Goal: Communication & Community: Answer question/provide support

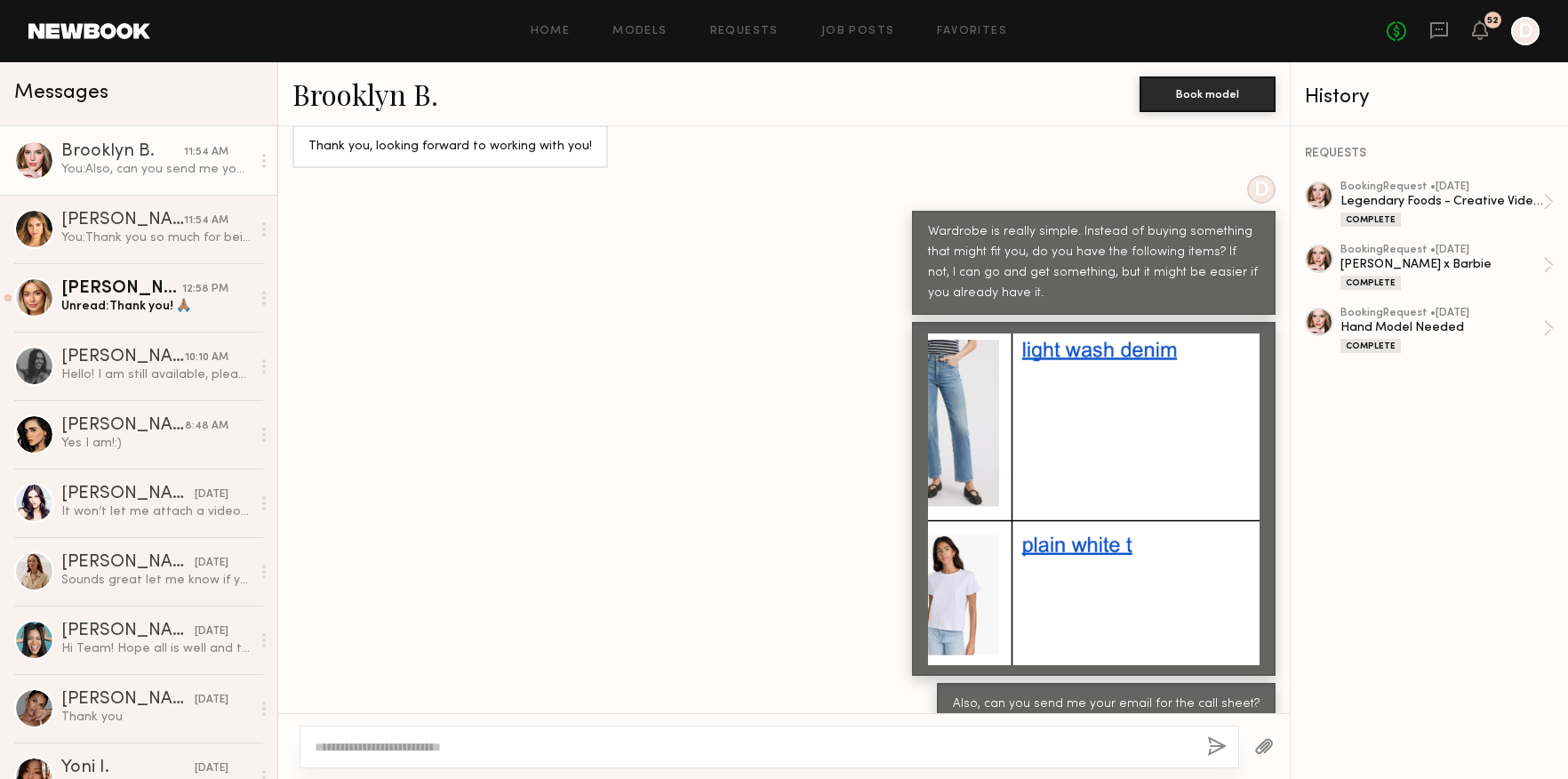
scroll to position [13371, 0]
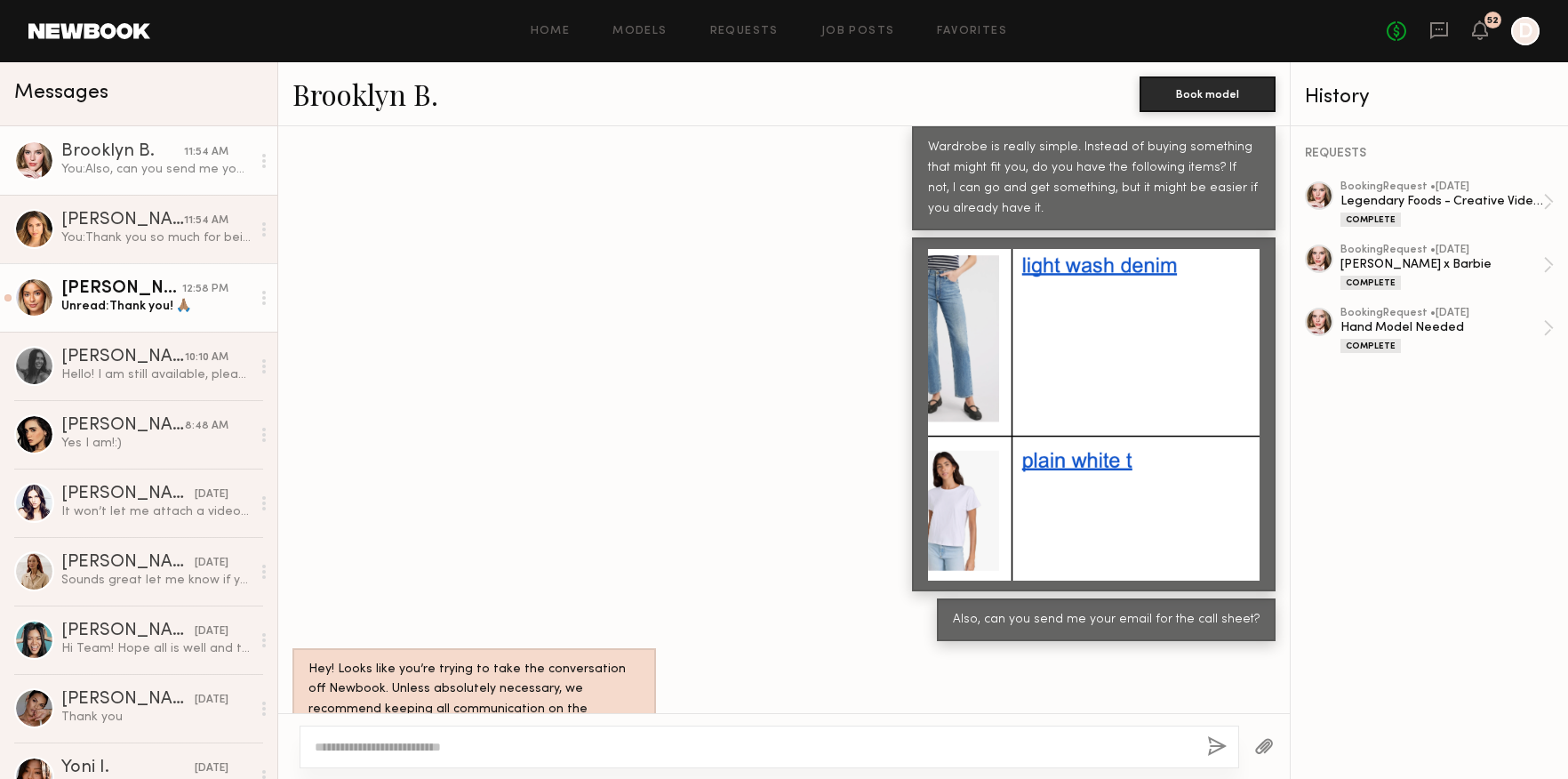
click at [180, 318] on link "[PERSON_NAME] 12:58 PM Unread: Thank you! 🙏🏽" at bounding box center [138, 297] width 278 height 69
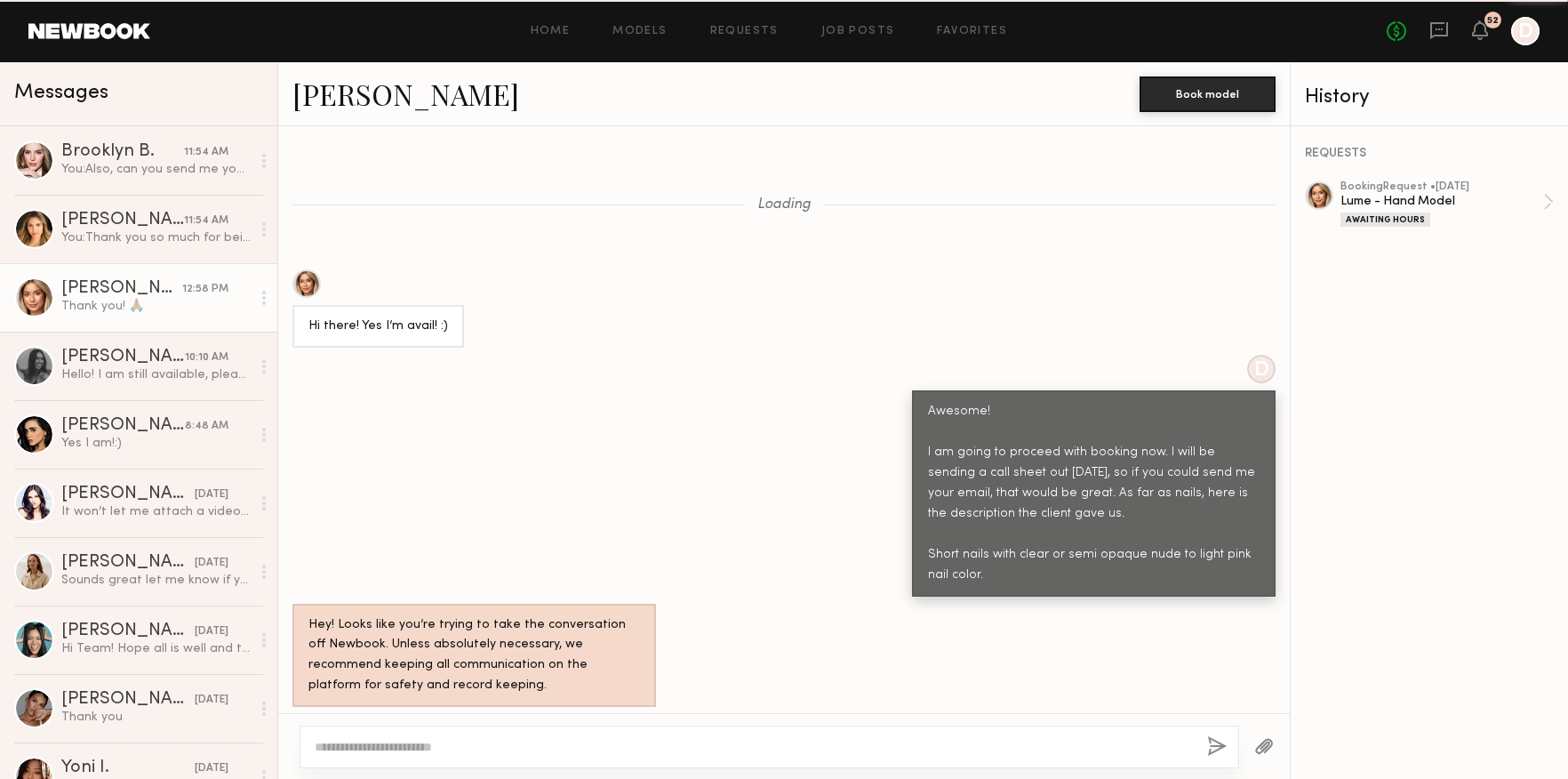
scroll to position [1389, 0]
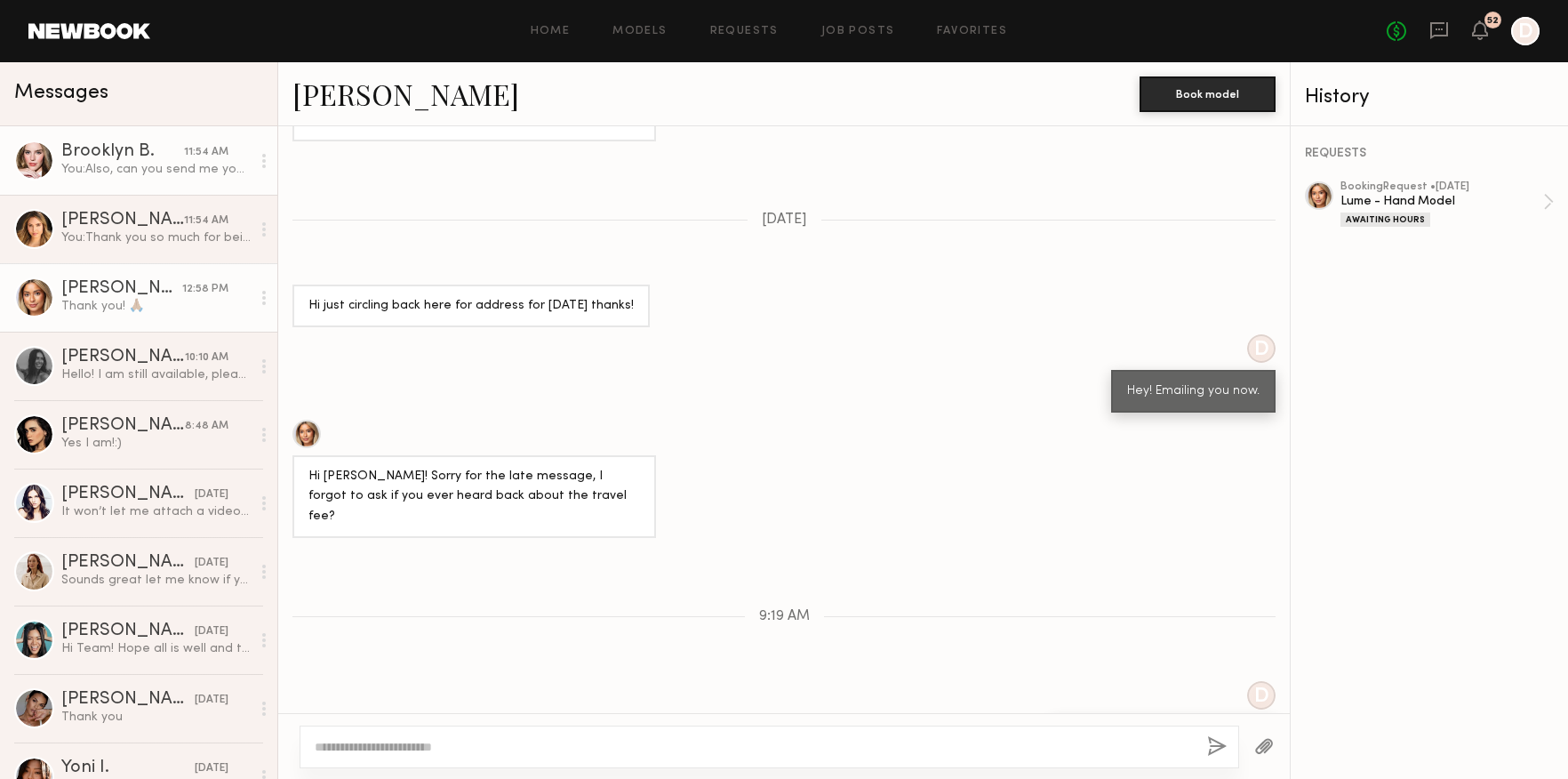
click at [141, 162] on div "You: Also, can you send me your email for the call sheet?" at bounding box center [156, 169] width 189 height 17
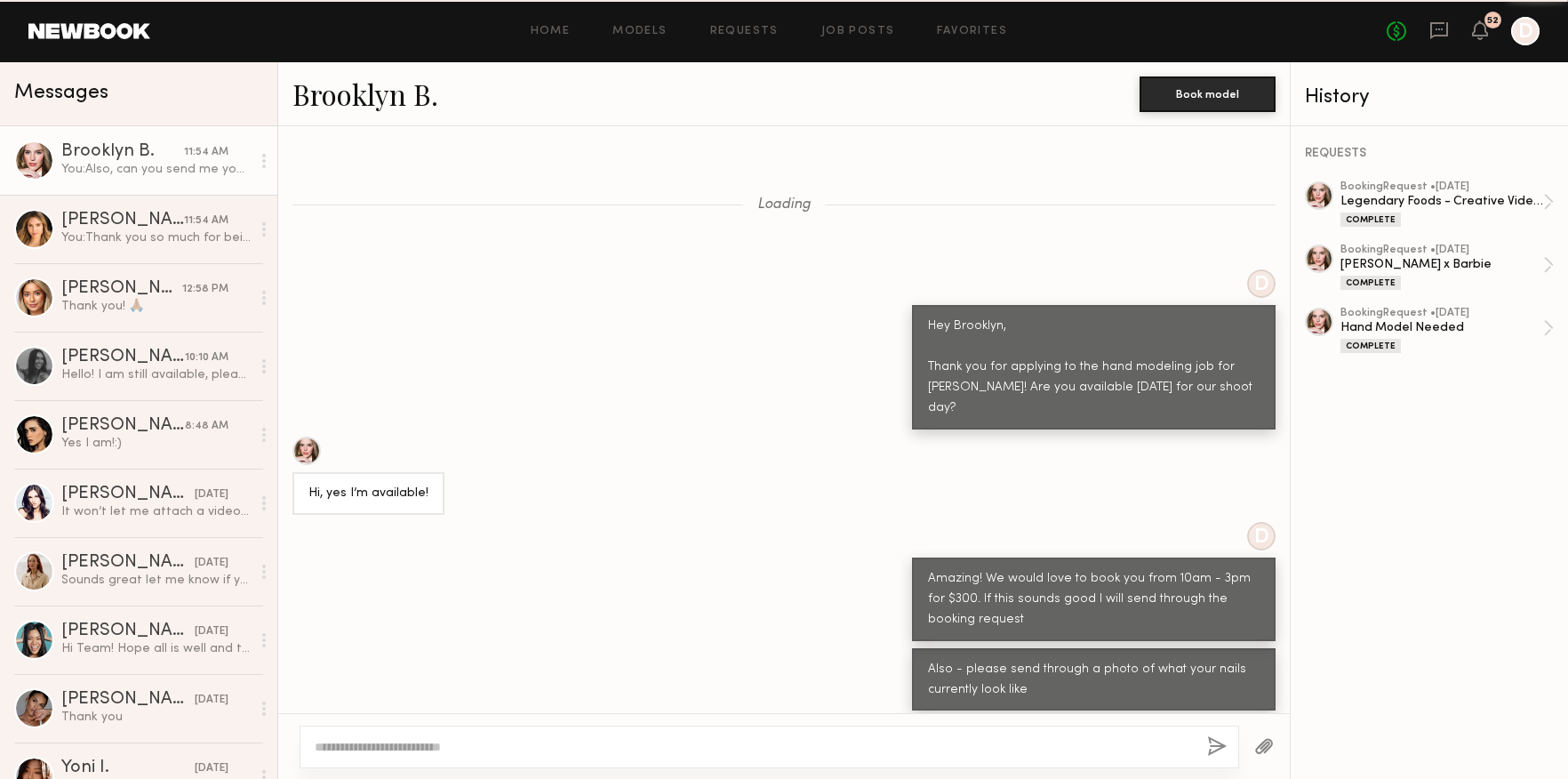
scroll to position [13371, 0]
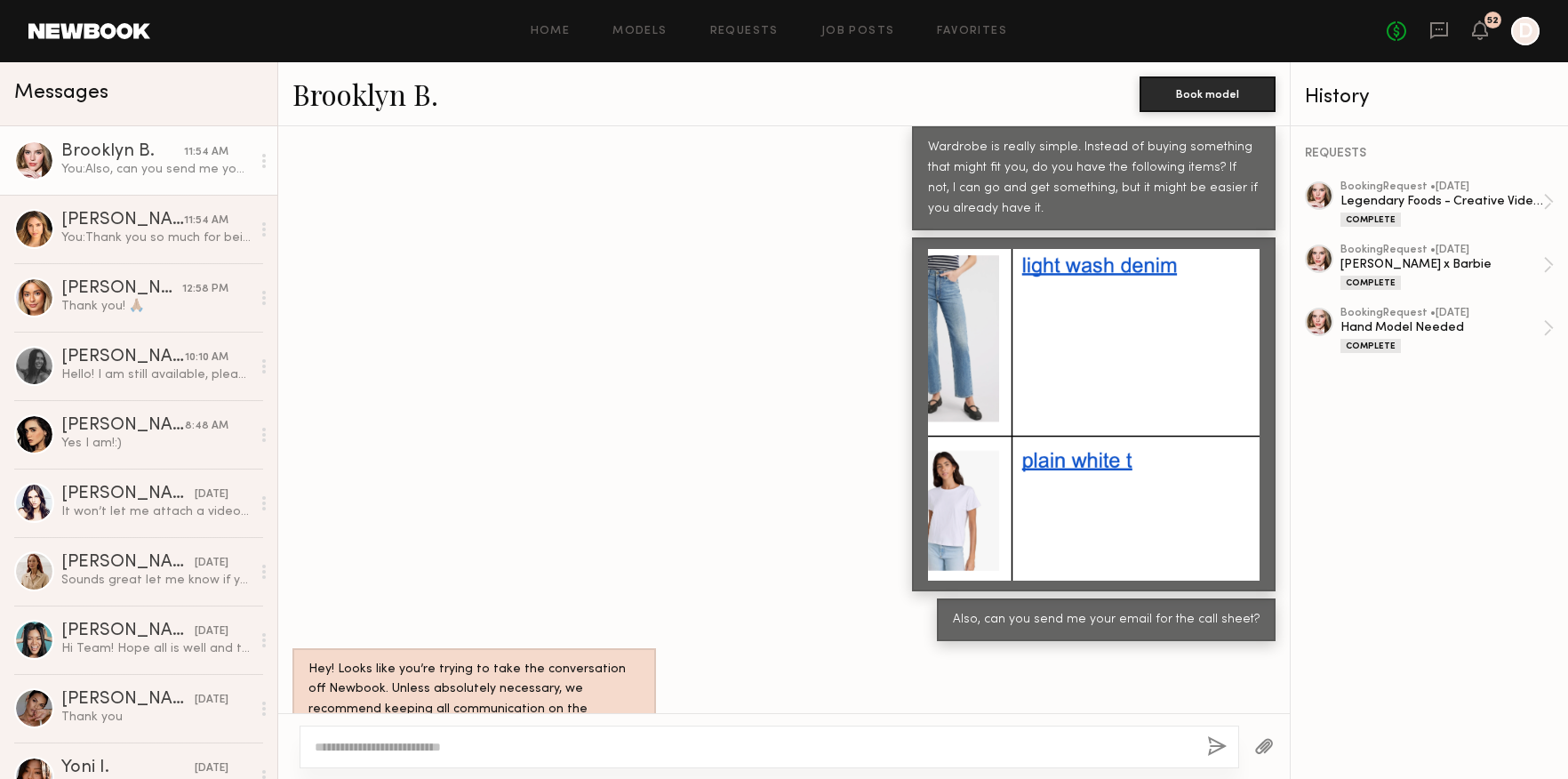
click at [566, 739] on textarea at bounding box center [754, 747] width 879 height 18
type textarea "**********"
click at [1212, 744] on button "button" at bounding box center [1217, 748] width 20 height 23
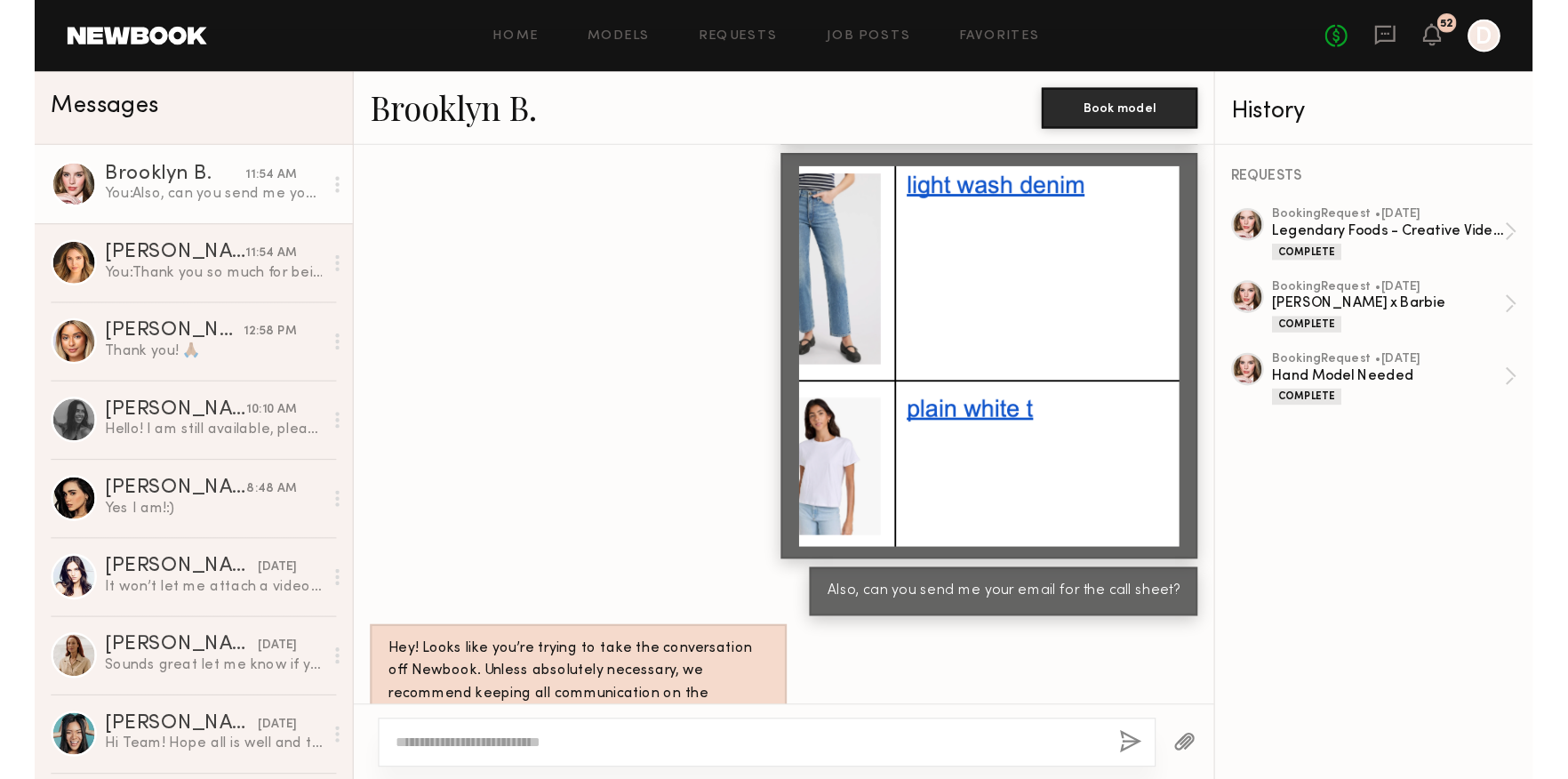
scroll to position [13575, 0]
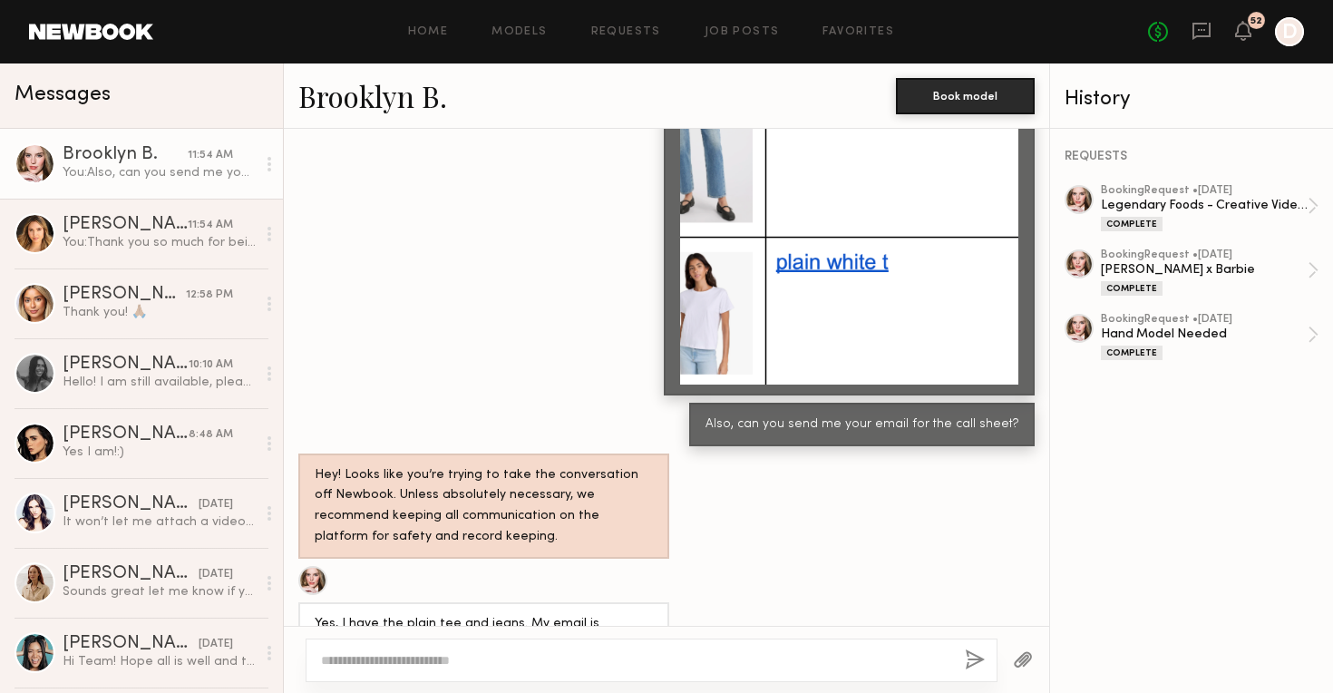
copy div "[EMAIL_ADDRESS][DOMAIN_NAME]"
drag, startPoint x: 497, startPoint y: 350, endPoint x: 316, endPoint y: 351, distance: 180.4
click at [316, 614] on div "Yes, I have the plain tee and jeans. My email is [EMAIL_ADDRESS][DOMAIN_NAME]" at bounding box center [484, 635] width 338 height 42
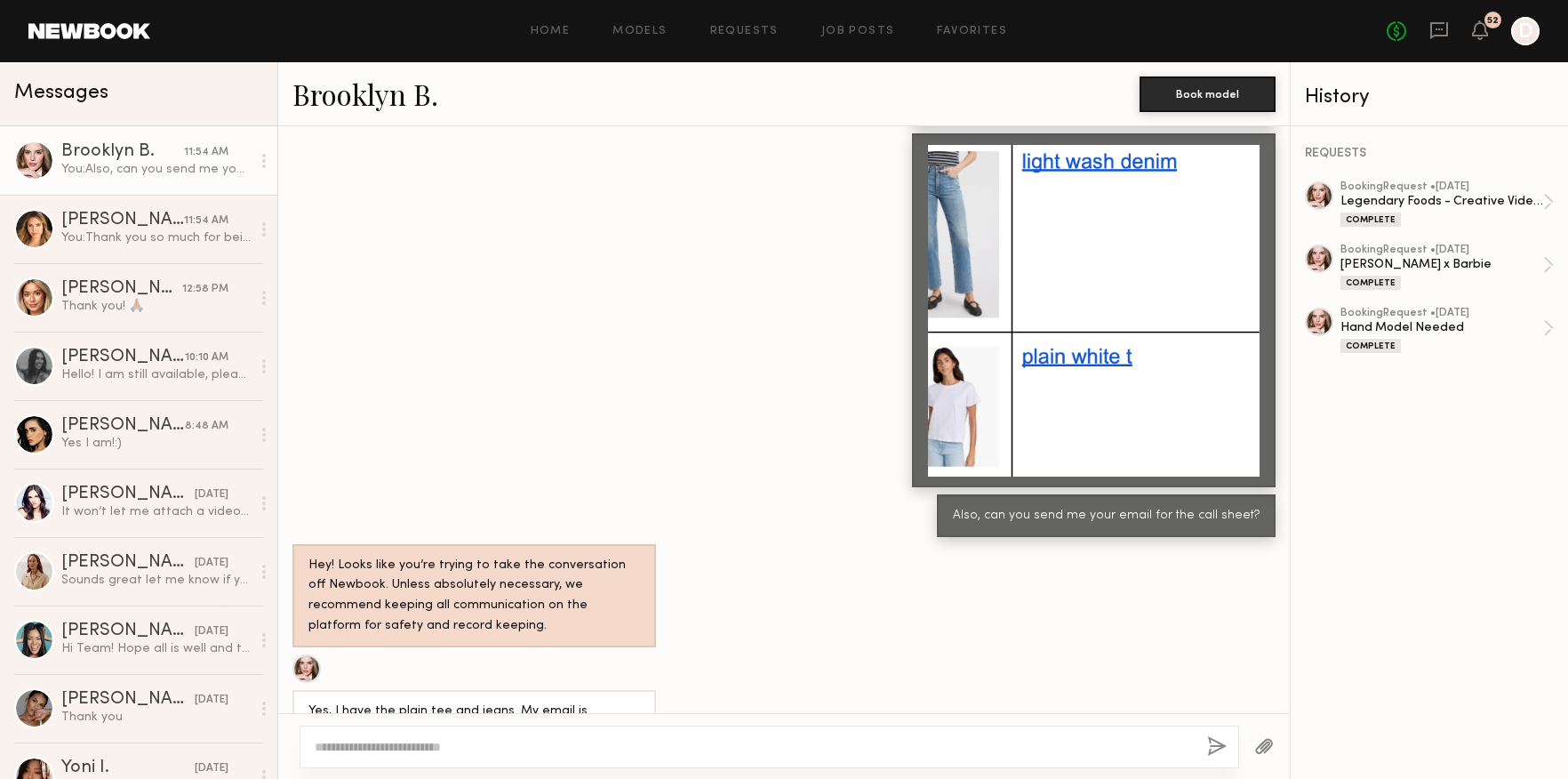
scroll to position [13476, 0]
click at [773, 740] on textarea at bounding box center [754, 747] width 879 height 18
type textarea "**********"
click at [1208, 741] on button "button" at bounding box center [1217, 748] width 20 height 23
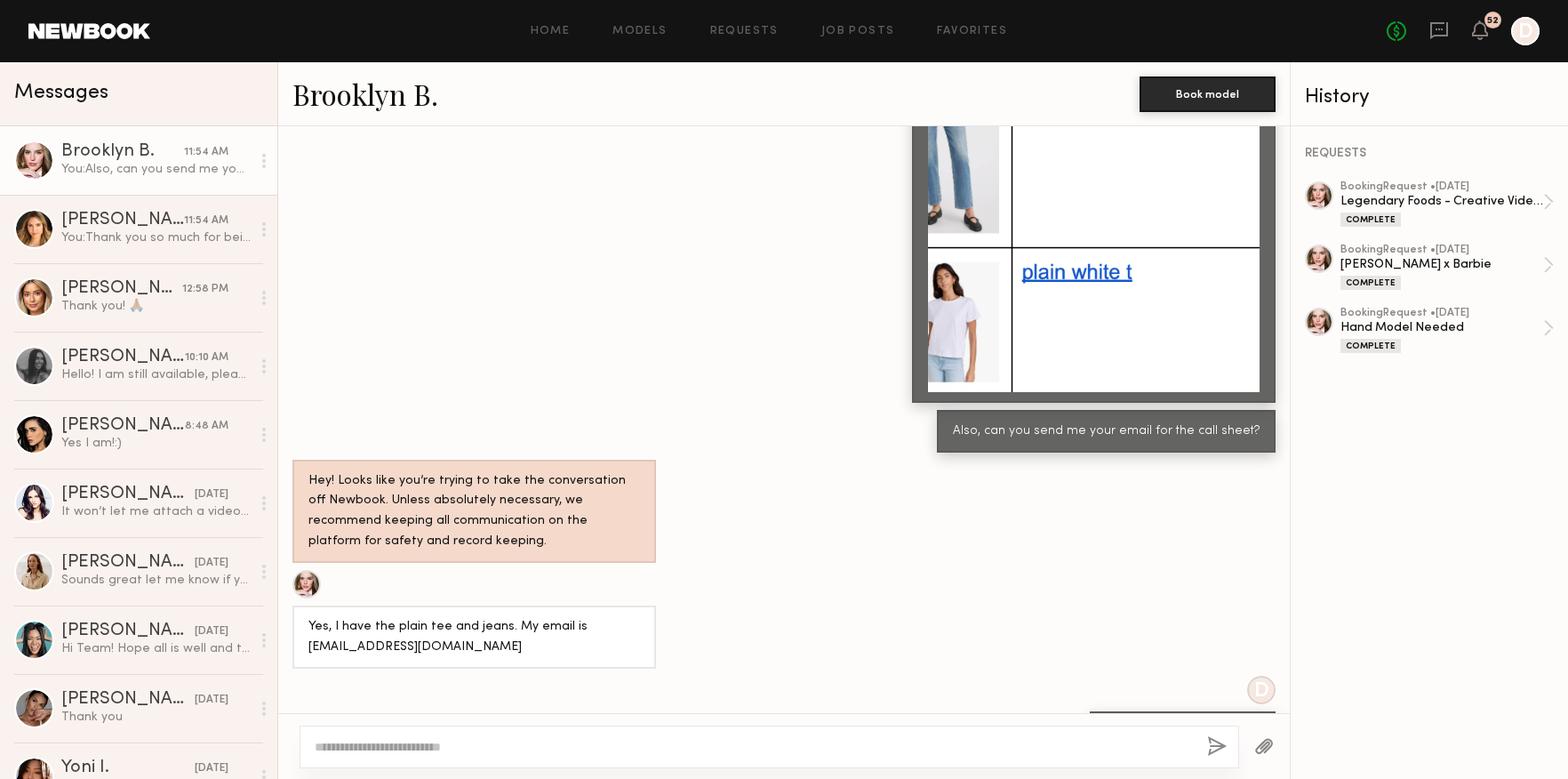
scroll to position [13667, 0]
